Goal: Task Accomplishment & Management: Manage account settings

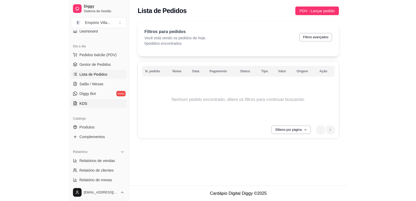
scroll to position [52, 0]
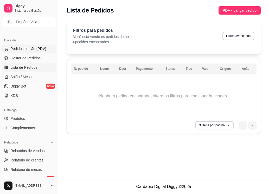
click at [38, 49] on span "Pedidos balcão (PDV)" at bounding box center [28, 48] width 36 height 5
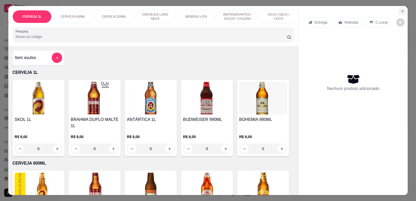
click at [268, 12] on icon "Close" at bounding box center [402, 11] width 2 height 2
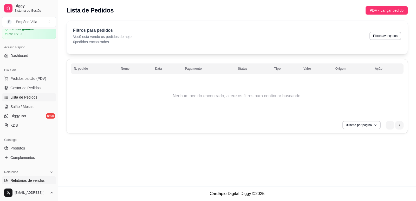
scroll to position [17, 0]
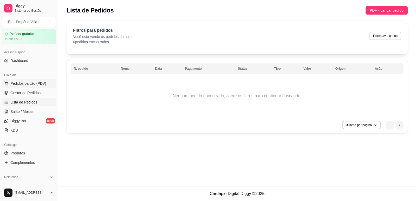
click at [41, 84] on span "Pedidos balcão (PDV)" at bounding box center [28, 83] width 36 height 5
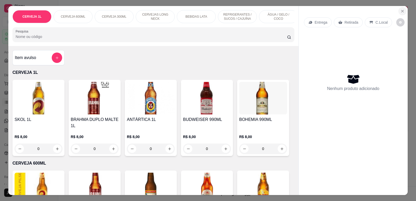
click at [268, 11] on icon "Close" at bounding box center [402, 11] width 2 height 2
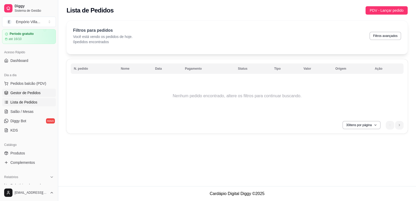
click at [21, 93] on span "Gestor de Pedidos" at bounding box center [25, 92] width 30 height 5
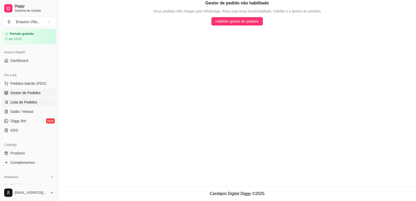
click at [33, 104] on span "Lista de Pedidos" at bounding box center [23, 102] width 27 height 5
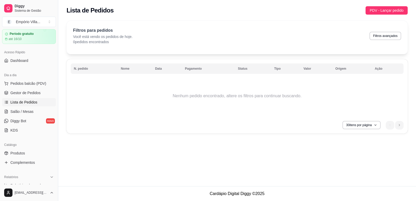
click at [33, 102] on span "Lista de Pedidos" at bounding box center [23, 102] width 27 height 5
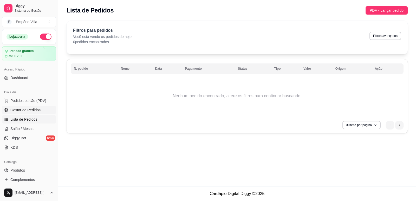
click at [32, 111] on span "Gestor de Pedidos" at bounding box center [25, 109] width 30 height 5
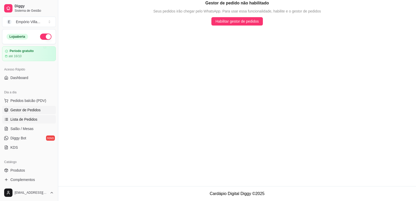
click at [34, 119] on span "Lista de Pedidos" at bounding box center [23, 119] width 27 height 5
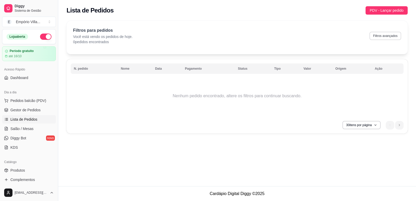
click at [268, 35] on button "Filtros avançados" at bounding box center [385, 36] width 32 height 8
select select "0"
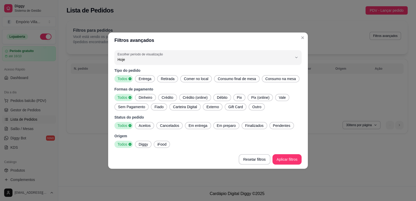
click at [123, 78] on span "Todos" at bounding box center [121, 78] width 13 height 5
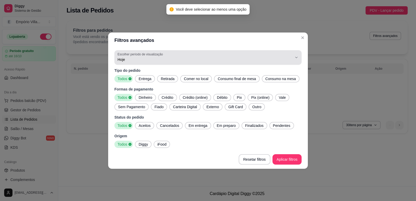
click at [164, 62] on div "Hoje" at bounding box center [204, 57] width 175 height 10
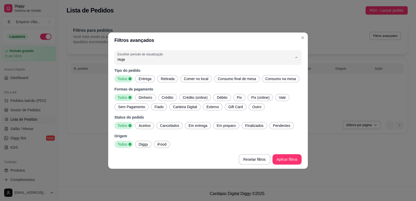
click at [128, 88] on span "7 dias" at bounding box center [205, 88] width 167 height 5
type input "7"
select select "7"
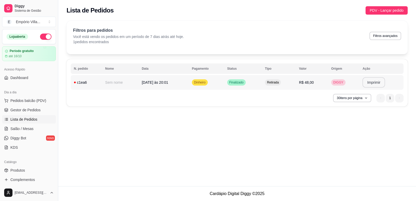
click at [268, 83] on button "Imprimir" at bounding box center [373, 82] width 23 height 10
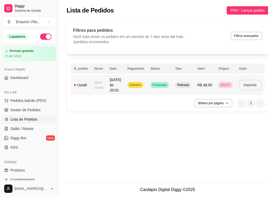
click at [255, 84] on button "Imprimir" at bounding box center [250, 85] width 23 height 10
click at [244, 82] on button "Imprimir" at bounding box center [250, 85] width 23 height 10
